Goal: Task Accomplishment & Management: Manage account settings

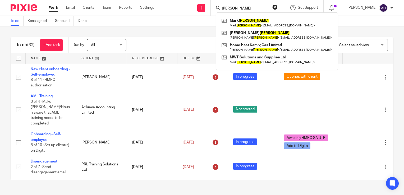
click at [277, 7] on button "reset" at bounding box center [274, 6] width 5 height 5
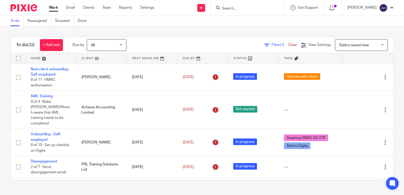
click at [240, 8] on input "Search" at bounding box center [245, 8] width 48 height 5
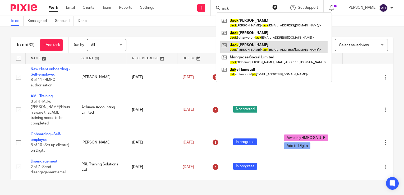
type input "jack"
click at [251, 47] on link at bounding box center [273, 47] width 107 height 12
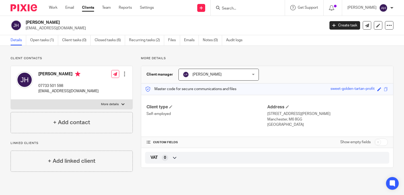
click at [122, 104] on div at bounding box center [122, 104] width 3 height 3
click at [11, 100] on input "More details" at bounding box center [11, 99] width 0 height 0
checkbox input "true"
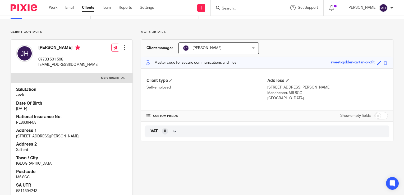
scroll to position [53, 0]
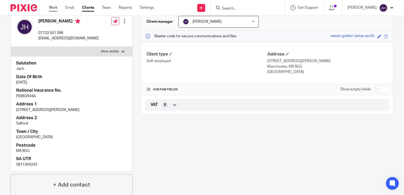
click at [53, 8] on link "Work" at bounding box center [53, 7] width 8 height 5
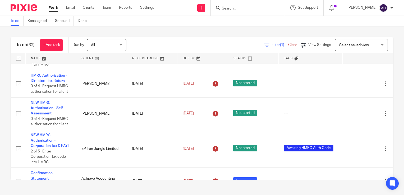
scroll to position [264, 0]
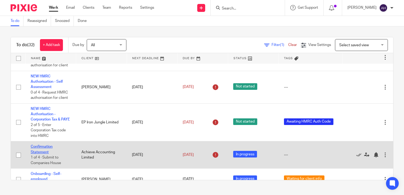
click at [44, 148] on link "Confirmation Statement" at bounding box center [42, 149] width 22 height 9
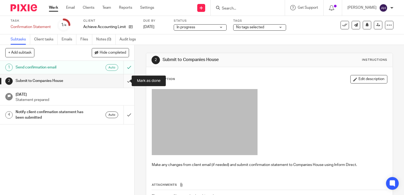
click at [124, 81] on input "submit" at bounding box center [67, 80] width 134 height 13
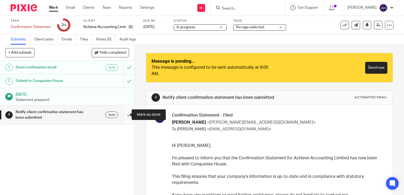
click at [122, 116] on input "submit" at bounding box center [67, 114] width 134 height 19
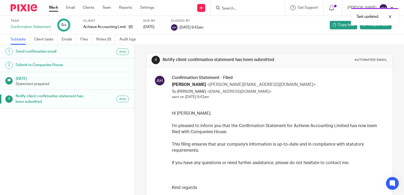
click at [53, 8] on link "Work" at bounding box center [53, 7] width 9 height 5
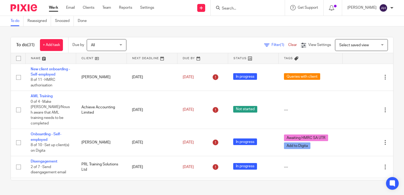
click at [240, 7] on input "Search" at bounding box center [245, 8] width 48 height 5
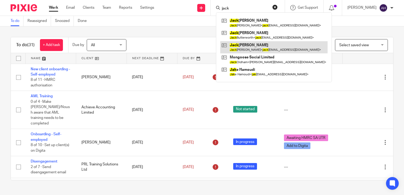
type input "jack"
click at [252, 48] on link at bounding box center [273, 47] width 107 height 12
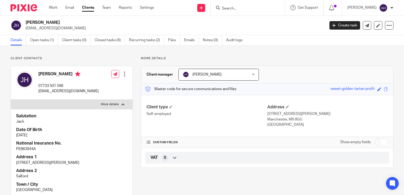
click at [122, 103] on div at bounding box center [122, 104] width 3 height 3
click at [11, 100] on input "More details" at bounding box center [11, 99] width 0 height 0
checkbox input "false"
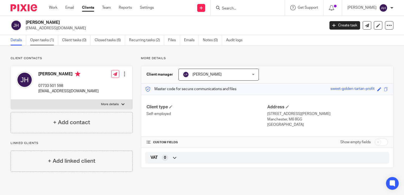
click at [44, 40] on link "Open tasks (1)" at bounding box center [44, 40] width 28 height 10
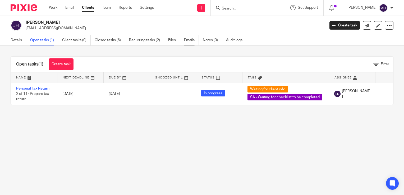
click at [190, 40] on link "Emails" at bounding box center [191, 40] width 15 height 10
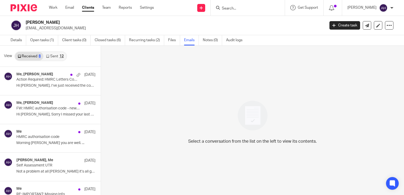
click at [55, 56] on link "Sent 12" at bounding box center [54, 56] width 23 height 8
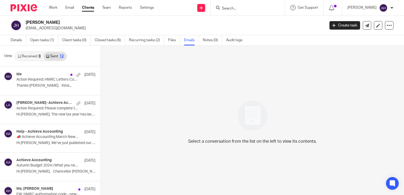
scroll to position [1, 0]
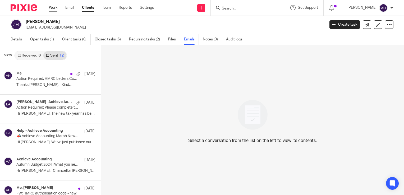
click at [52, 7] on link "Work" at bounding box center [53, 7] width 8 height 5
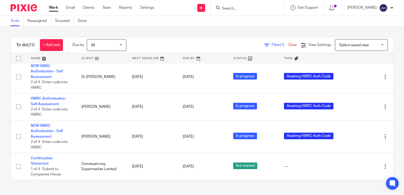
scroll to position [881, 0]
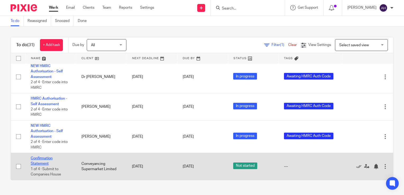
click at [46, 157] on link "Confirmation Statement" at bounding box center [42, 160] width 22 height 9
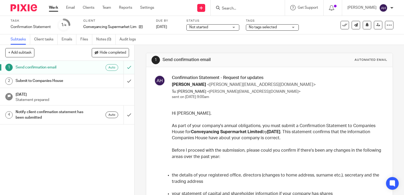
click at [233, 27] on div "Not started Not started" at bounding box center [212, 27] width 53 height 6
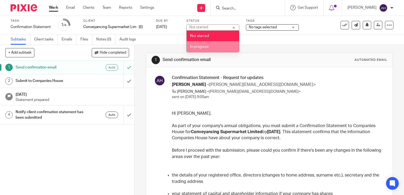
click at [204, 46] on span "In progress" at bounding box center [199, 47] width 18 height 4
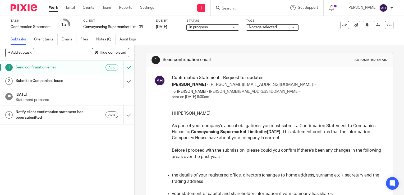
click at [53, 8] on link "Work" at bounding box center [53, 7] width 9 height 5
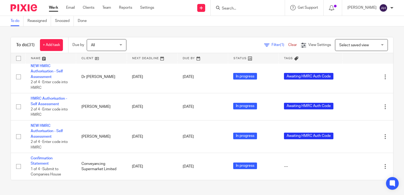
scroll to position [881, 0]
click at [88, 9] on link "Clients" at bounding box center [89, 7] width 12 height 5
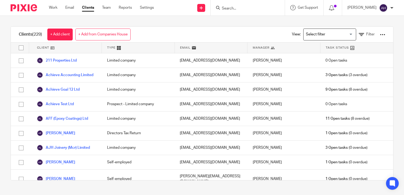
click at [380, 35] on div at bounding box center [382, 34] width 5 height 5
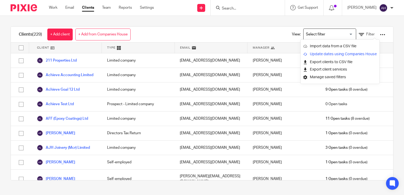
click at [344, 54] on link "Update dates using Companies House" at bounding box center [339, 54] width 73 height 8
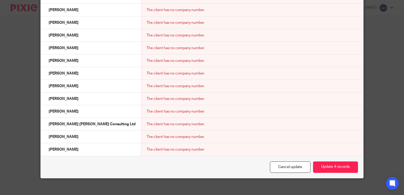
scroll to position [1971, 0]
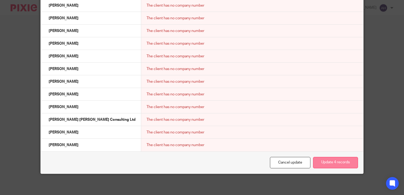
click at [339, 162] on button "Update 4 records" at bounding box center [335, 162] width 45 height 11
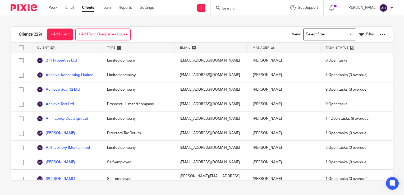
click at [236, 8] on input "Search" at bounding box center [245, 8] width 48 height 5
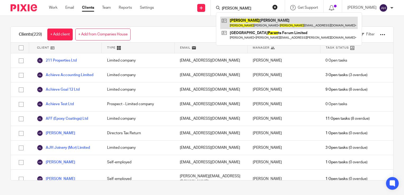
type input "karen"
click at [258, 22] on link at bounding box center [288, 23] width 137 height 12
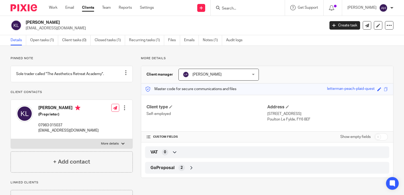
click at [238, 7] on input "Search" at bounding box center [245, 8] width 48 height 5
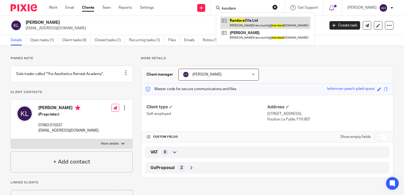
type input "kandara"
click at [250, 23] on link at bounding box center [265, 23] width 90 height 12
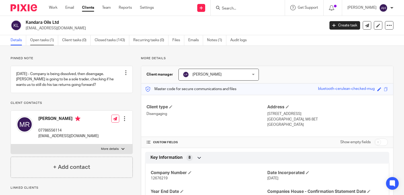
click at [39, 41] on link "Open tasks (1)" at bounding box center [44, 40] width 28 height 10
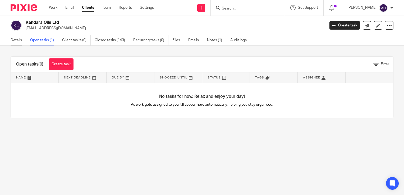
click at [16, 41] on link "Details" at bounding box center [19, 40] width 16 height 10
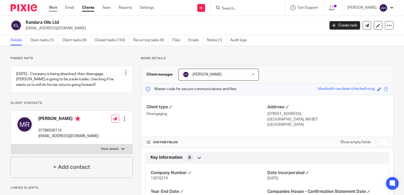
click at [54, 7] on link "Work" at bounding box center [53, 7] width 8 height 5
